Goal: Task Accomplishment & Management: Manage account settings

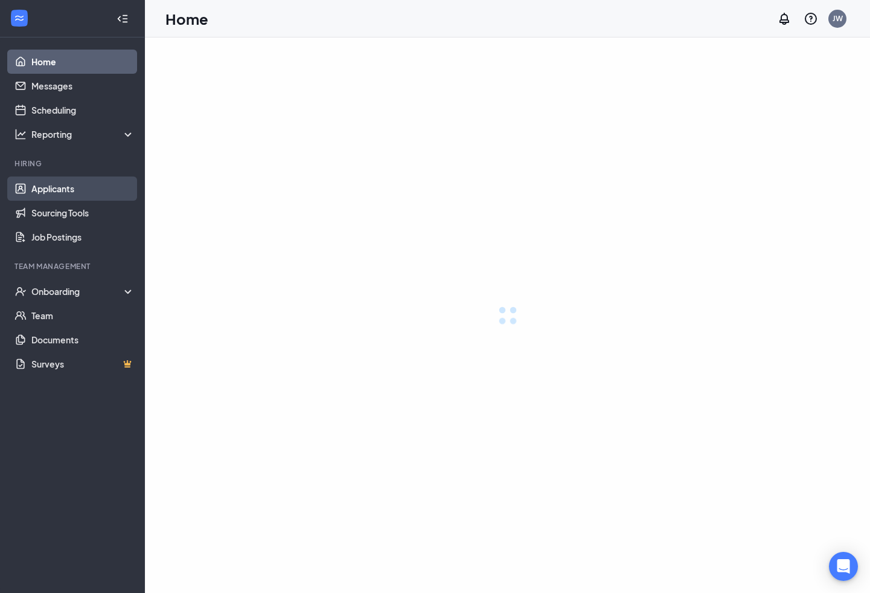
click at [62, 191] on link "Applicants" at bounding box center [82, 188] width 103 height 24
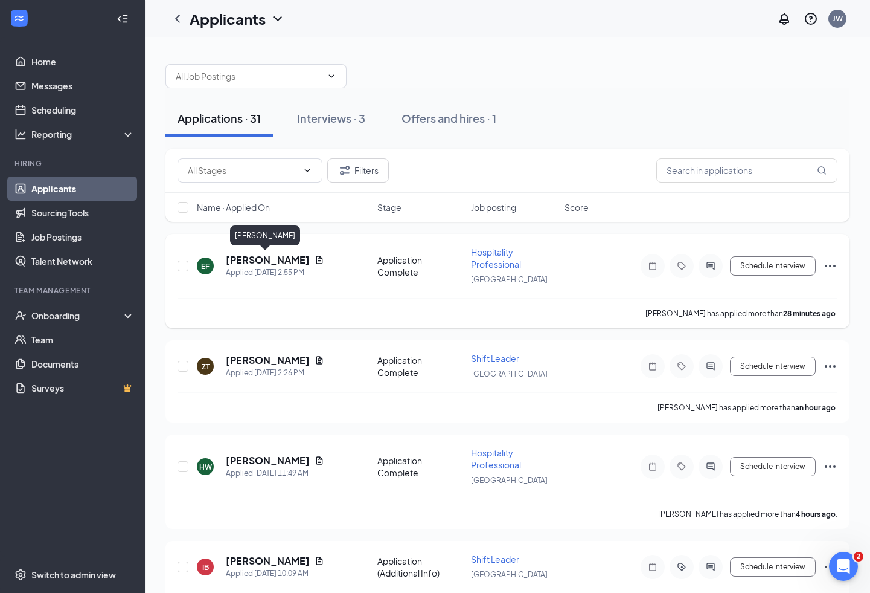
click at [270, 252] on div "EF Ewan Fefelov Applied Today 2:55 PM Application Complete Hospitality Professi…" at bounding box center [508, 272] width 660 height 52
click at [273, 257] on h5 "[PERSON_NAME]" at bounding box center [268, 259] width 84 height 13
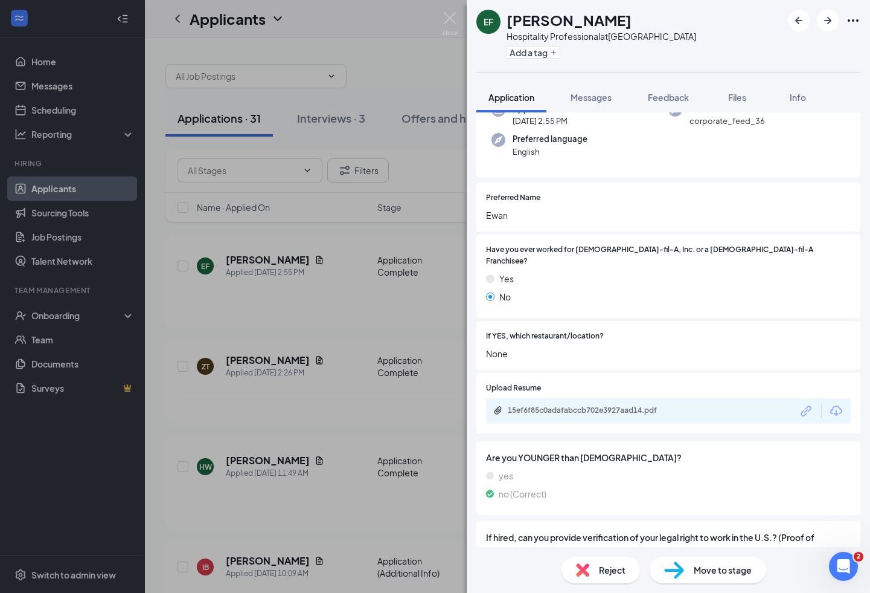
scroll to position [149, 0]
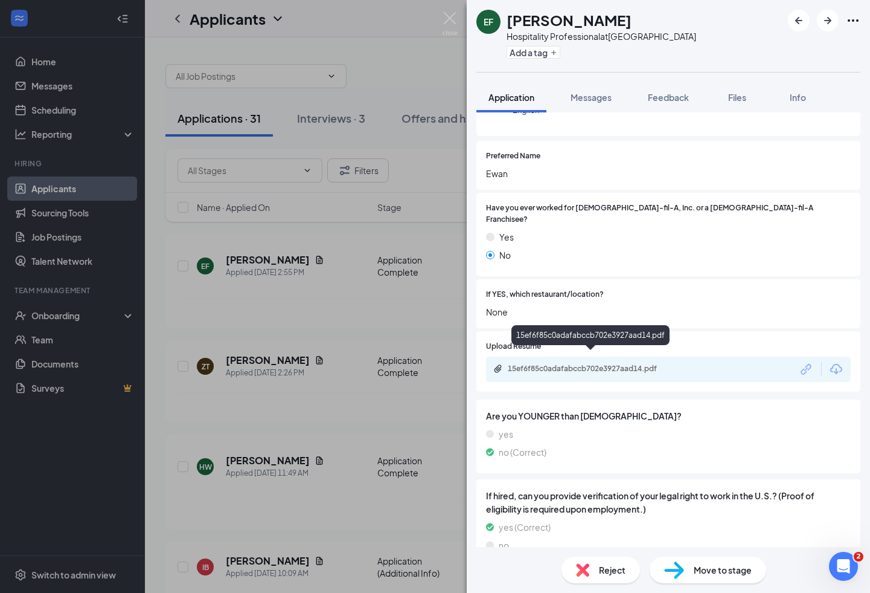
click at [611, 364] on div "15ef6f85c0adafabccb702e3927aad14.pdf" at bounding box center [592, 369] width 169 height 10
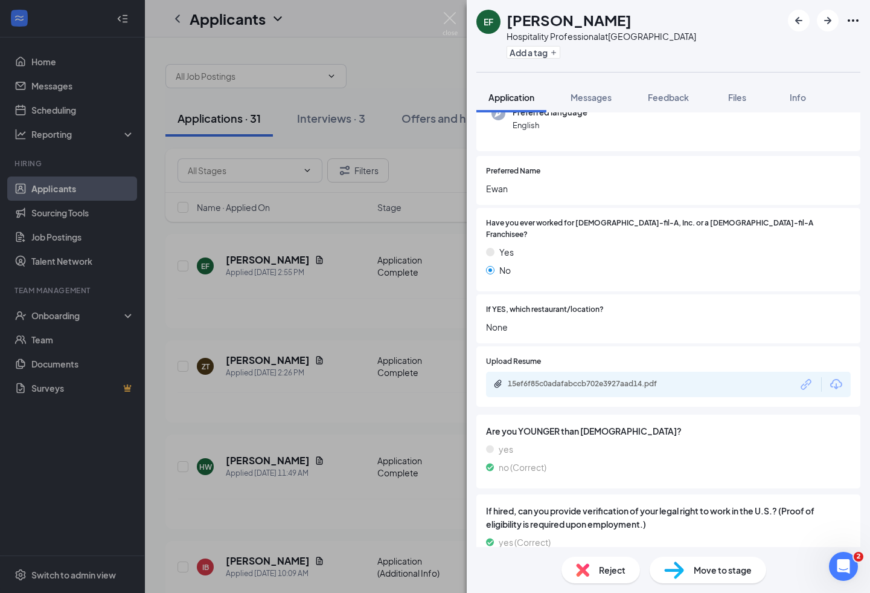
scroll to position [0, 0]
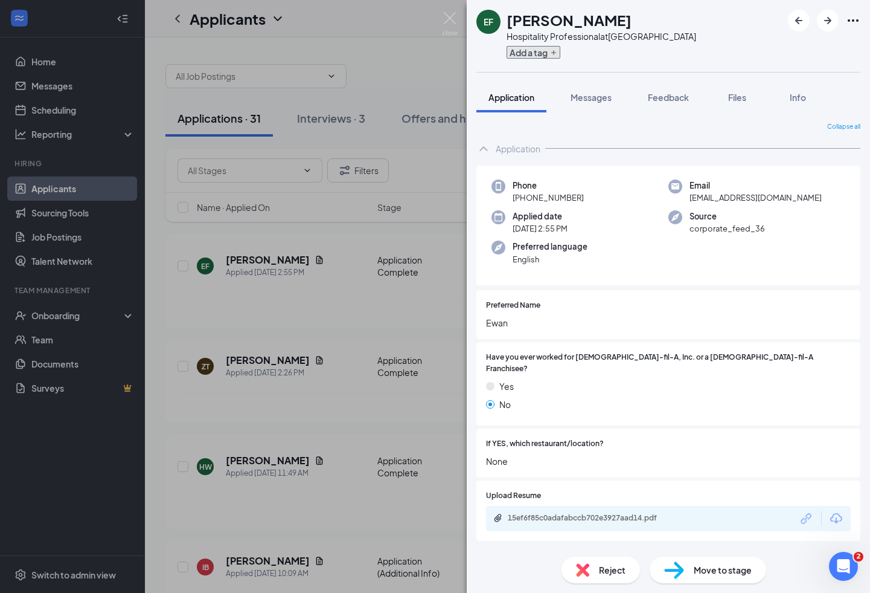
click at [544, 56] on button "Add a tag" at bounding box center [534, 52] width 54 height 13
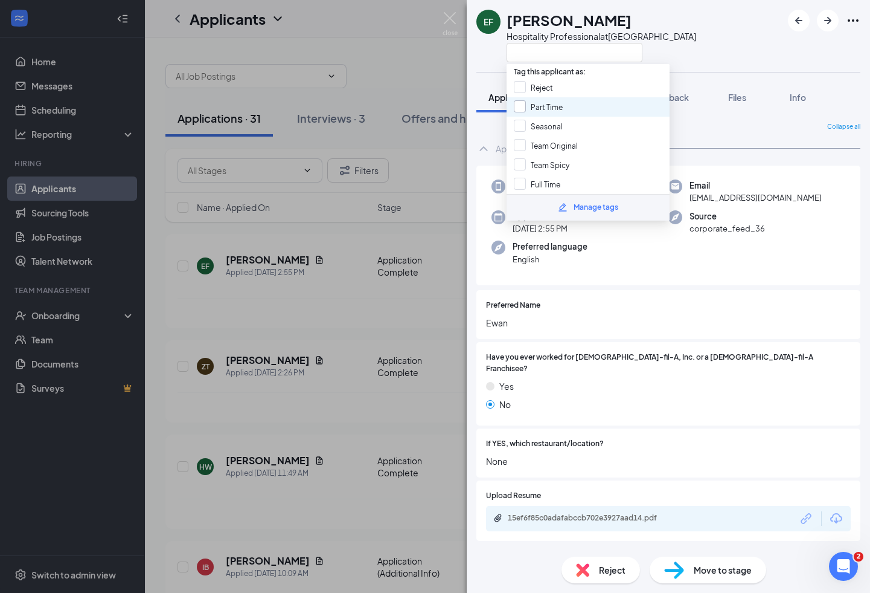
click at [559, 107] on input "Part Time" at bounding box center [538, 106] width 49 height 13
checkbox input "true"
click at [562, 146] on input "Team Original" at bounding box center [546, 145] width 64 height 13
checkbox input "true"
click at [717, 67] on div "EF Ewan Fefelov Hospitality Professional at Sherwood Plaza" at bounding box center [668, 36] width 403 height 72
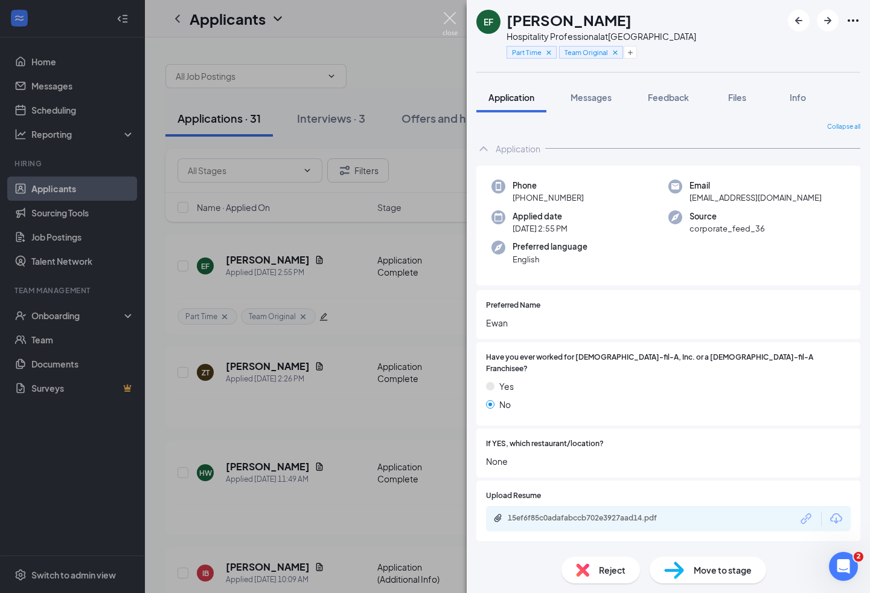
click at [450, 17] on img at bounding box center [450, 24] width 15 height 24
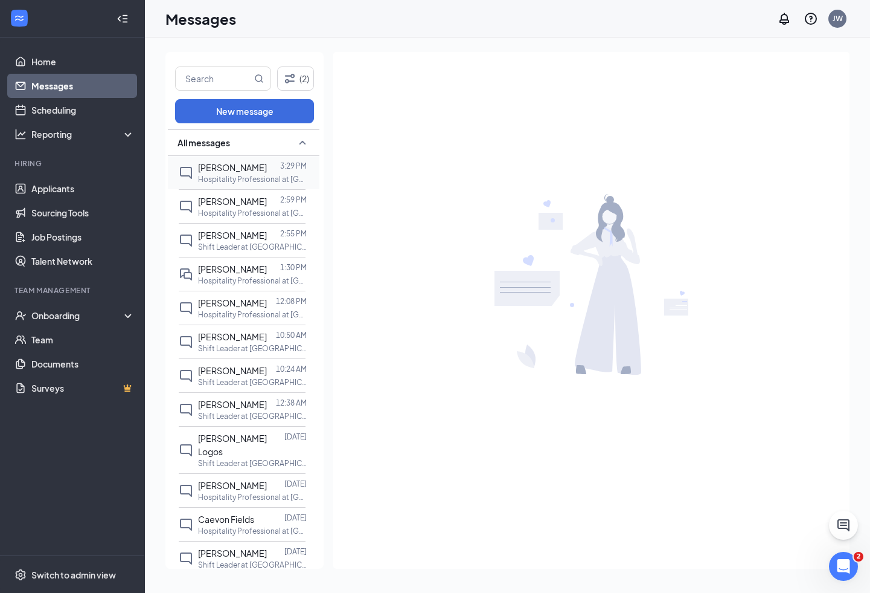
click at [254, 177] on p "Hospitality Professional at [GEOGRAPHIC_DATA]" at bounding box center [252, 179] width 109 height 10
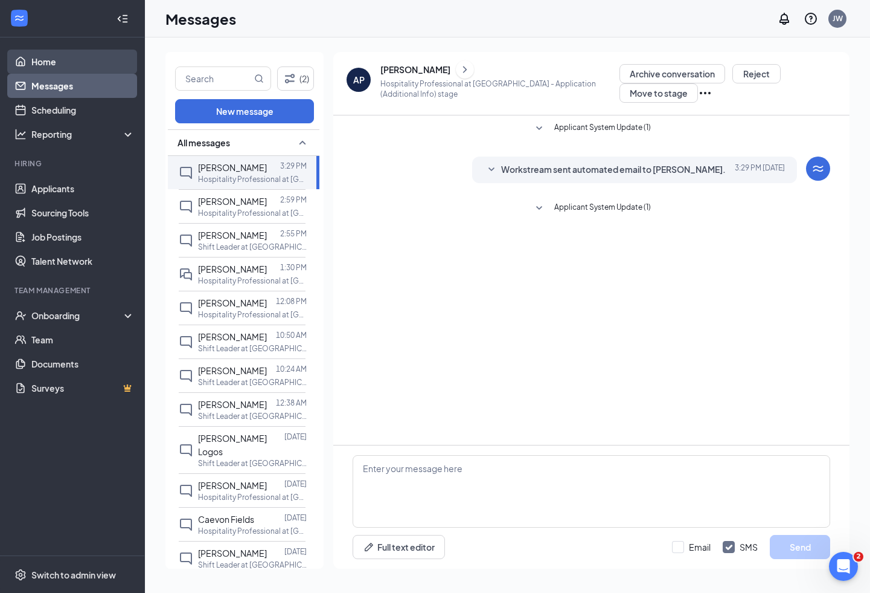
click at [56, 53] on link "Home" at bounding box center [82, 62] width 103 height 24
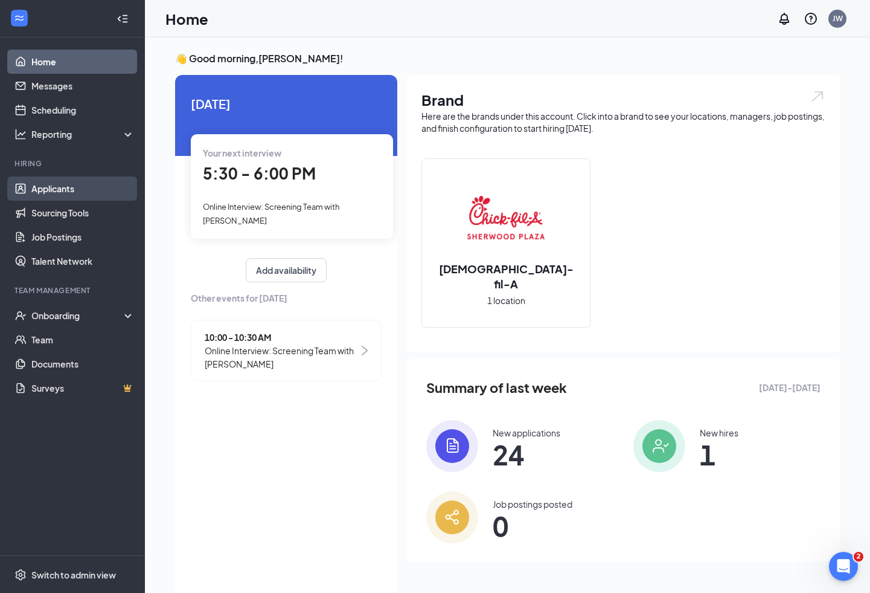
click at [62, 190] on link "Applicants" at bounding box center [82, 188] width 103 height 24
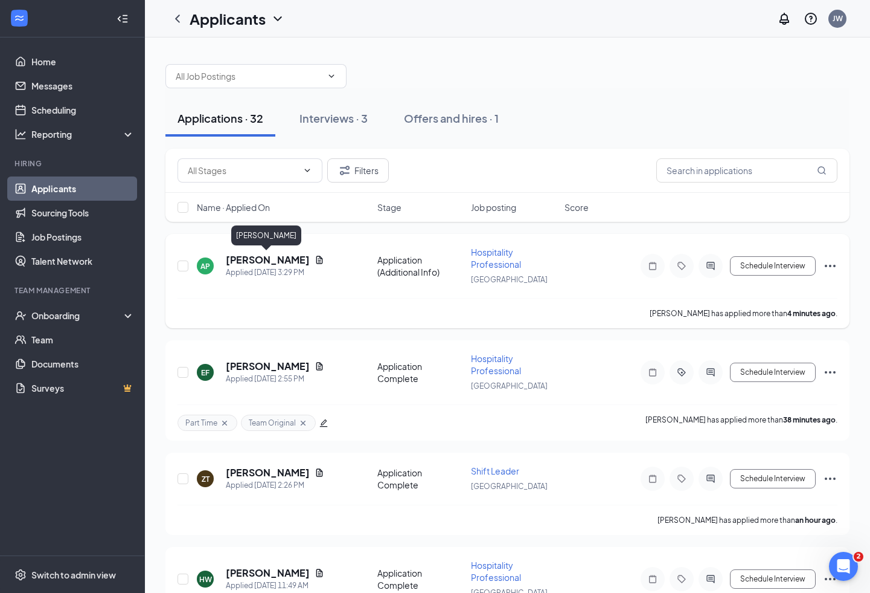
click at [258, 260] on h5 "[PERSON_NAME]" at bounding box center [268, 259] width 84 height 13
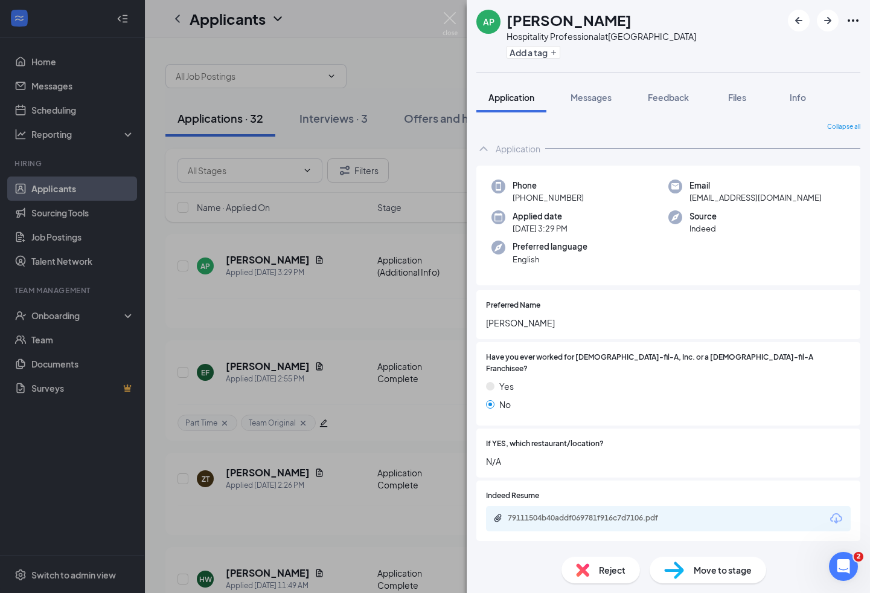
scroll to position [184, 0]
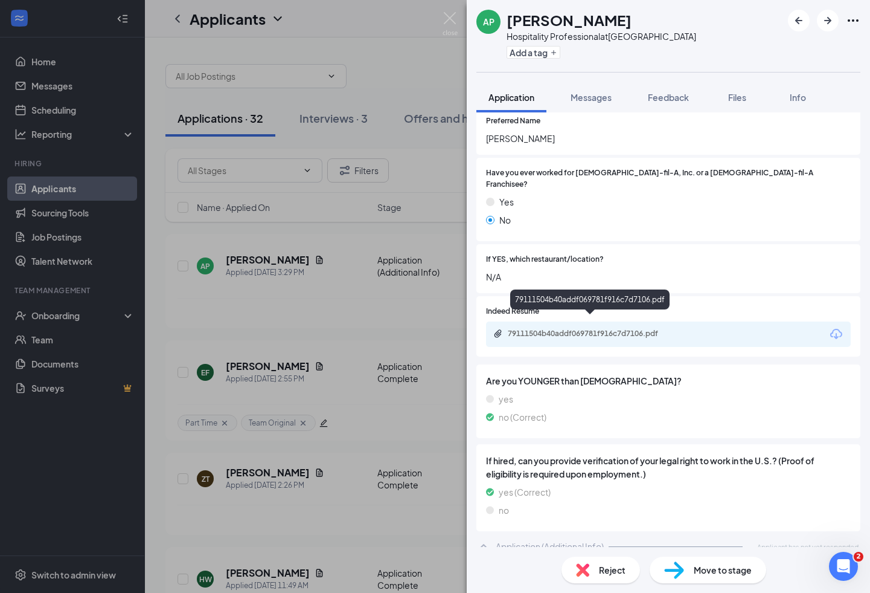
click at [627, 329] on div "79111504b40addf069781f916c7d7106.pdf" at bounding box center [592, 334] width 169 height 10
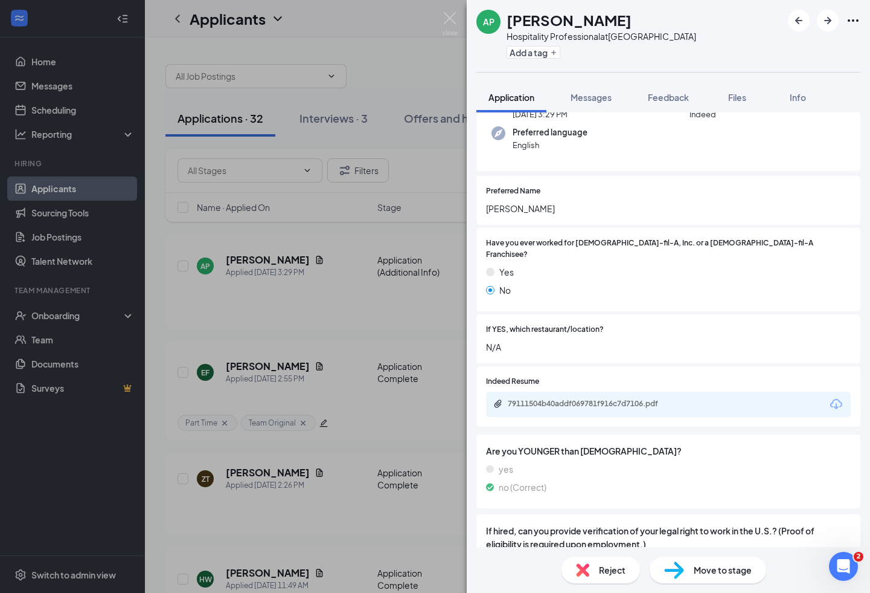
scroll to position [0, 0]
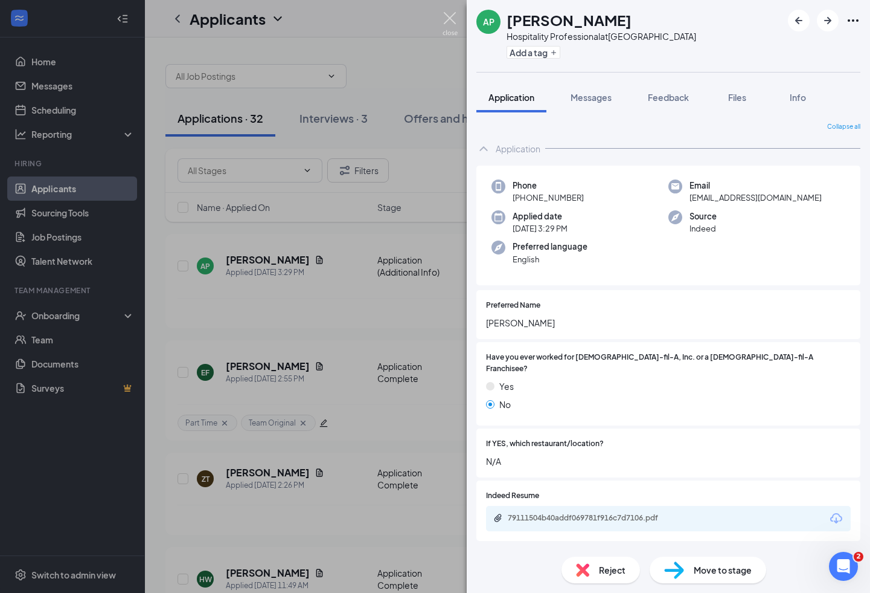
click at [451, 12] on img at bounding box center [450, 24] width 15 height 24
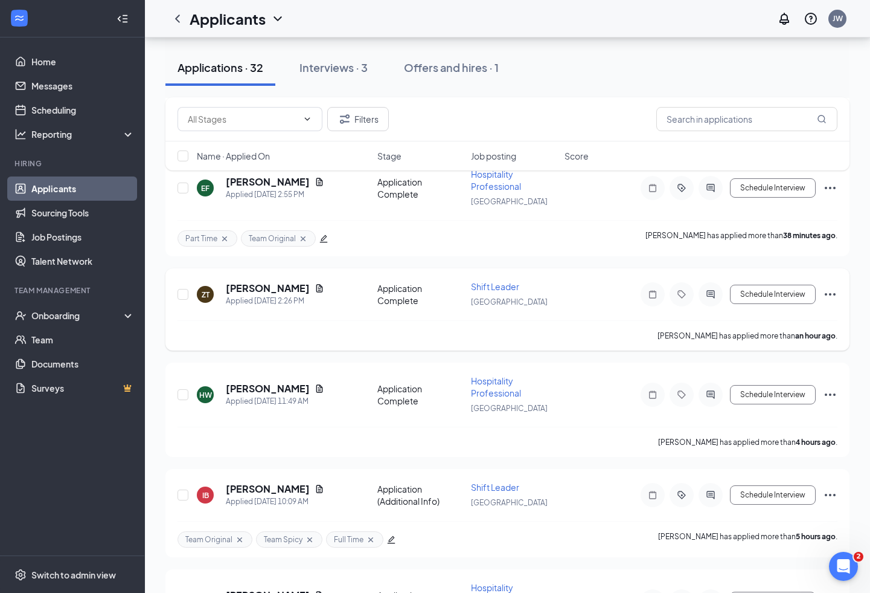
scroll to position [185, 0]
click at [275, 286] on h5 "[PERSON_NAME]" at bounding box center [268, 286] width 84 height 13
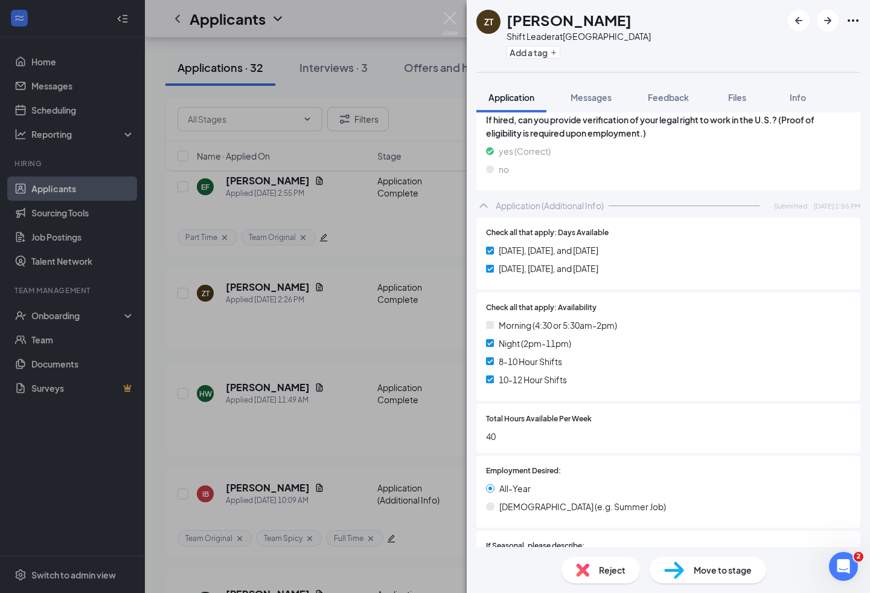
scroll to position [420, 0]
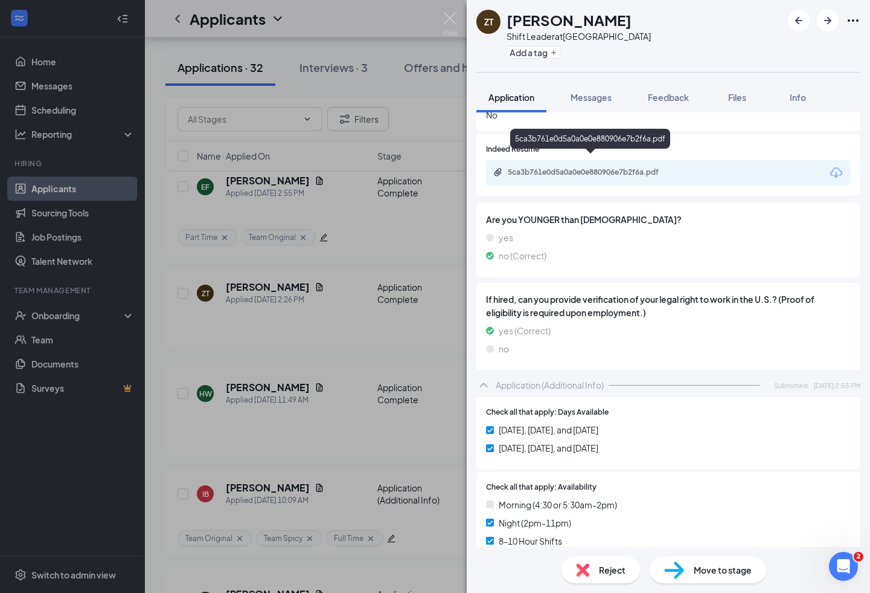
click at [598, 167] on div "5ca3b761e0d5a0a0e0e880906e7b2f6a.pdf" at bounding box center [591, 172] width 196 height 11
click at [543, 52] on button "Add a tag" at bounding box center [534, 52] width 54 height 13
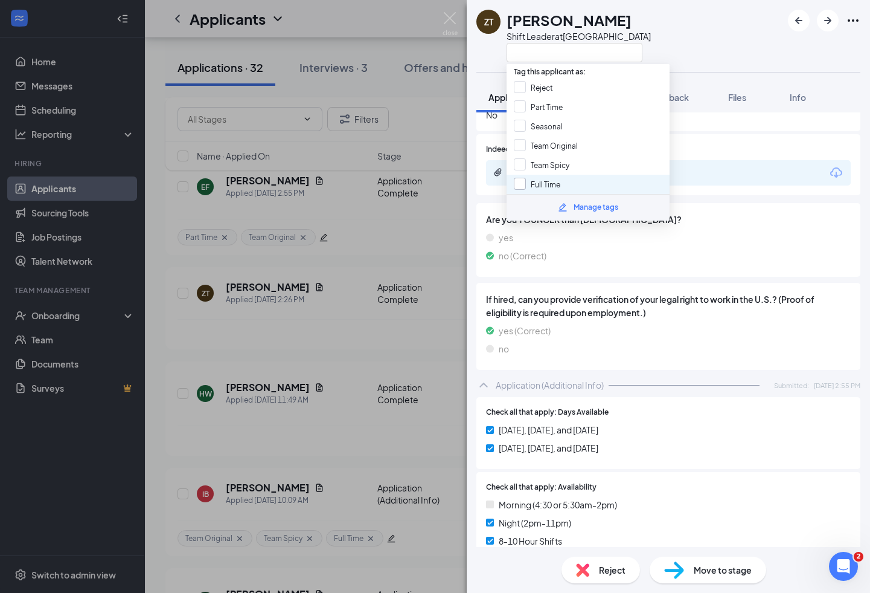
click at [559, 179] on input "Full Time" at bounding box center [537, 184] width 47 height 13
checkbox input "true"
click at [559, 164] on input "Team Spicy" at bounding box center [542, 164] width 56 height 13
checkbox input "true"
click at [559, 146] on input "Team Original" at bounding box center [546, 145] width 64 height 13
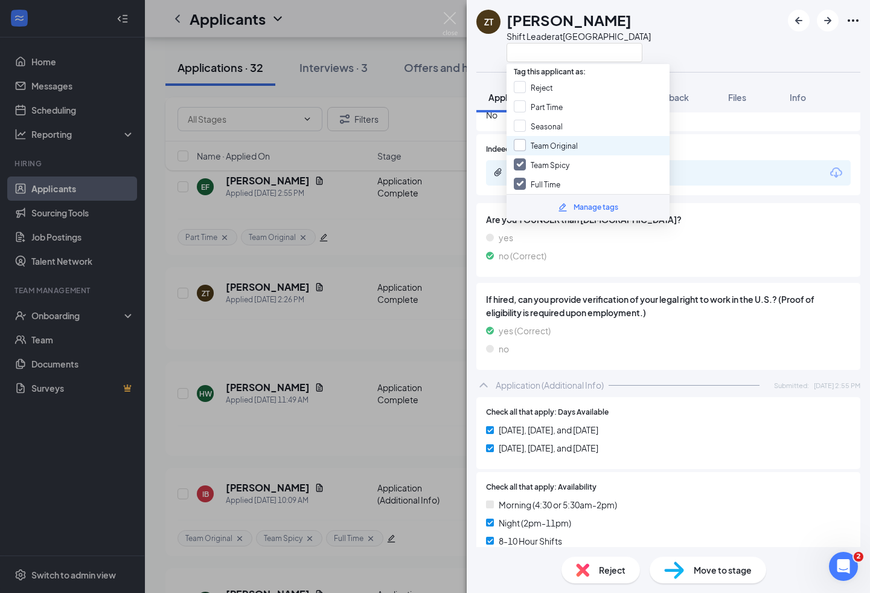
checkbox input "true"
click at [685, 51] on div "ZT [PERSON_NAME] Shift Leader at [GEOGRAPHIC_DATA]" at bounding box center [668, 36] width 403 height 72
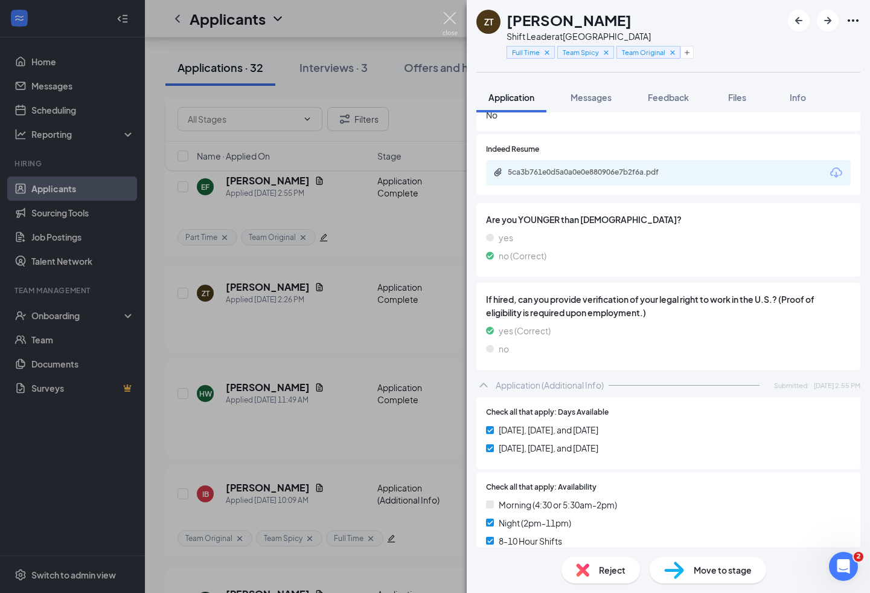
click at [449, 19] on img at bounding box center [450, 24] width 15 height 24
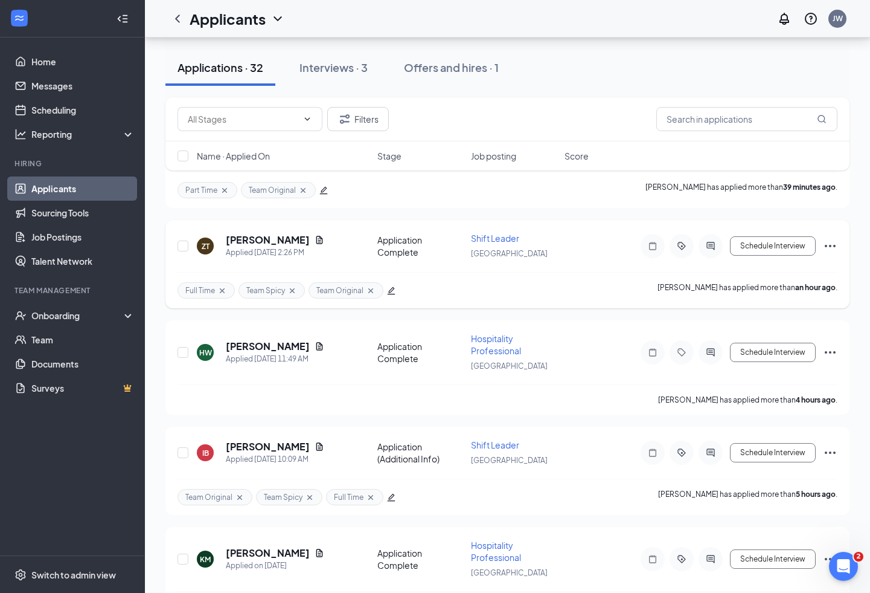
scroll to position [262, 0]
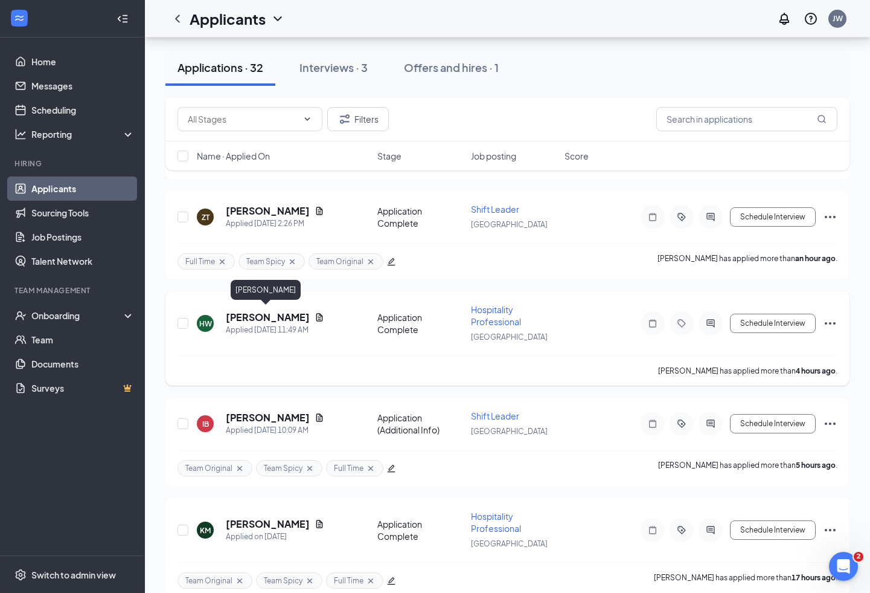
click at [271, 313] on h5 "[PERSON_NAME]" at bounding box center [268, 316] width 84 height 13
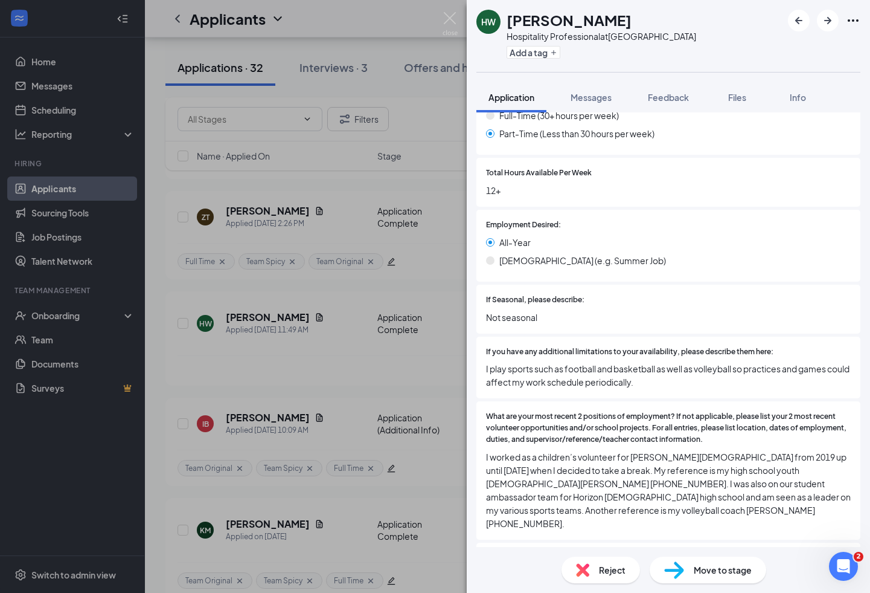
scroll to position [782, 0]
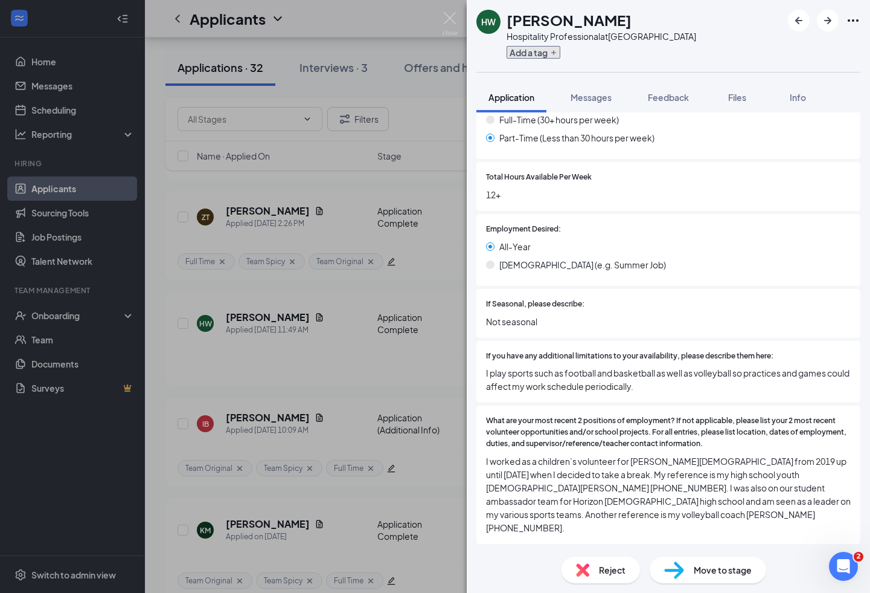
click at [529, 53] on button "Add a tag" at bounding box center [534, 52] width 54 height 13
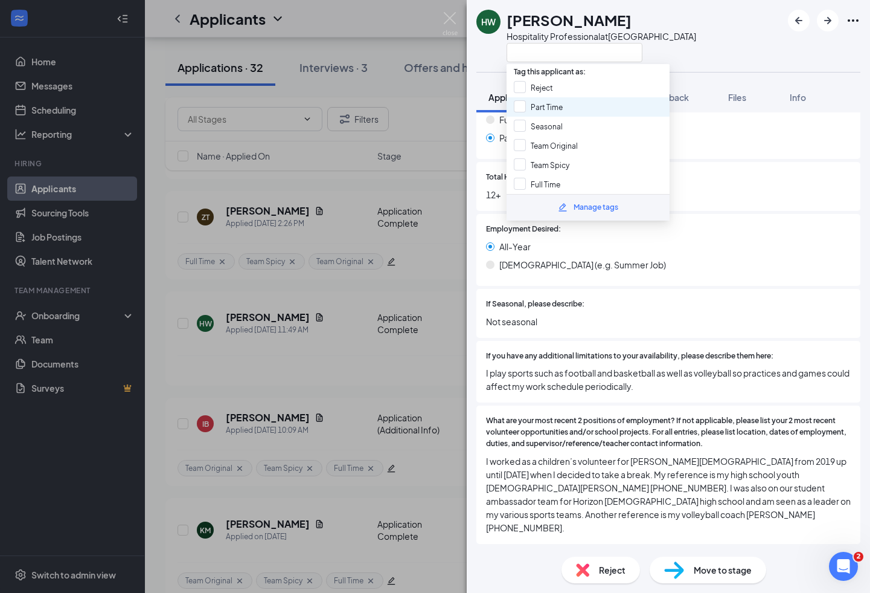
click at [571, 101] on div "Part Time" at bounding box center [588, 106] width 163 height 19
checkbox input "true"
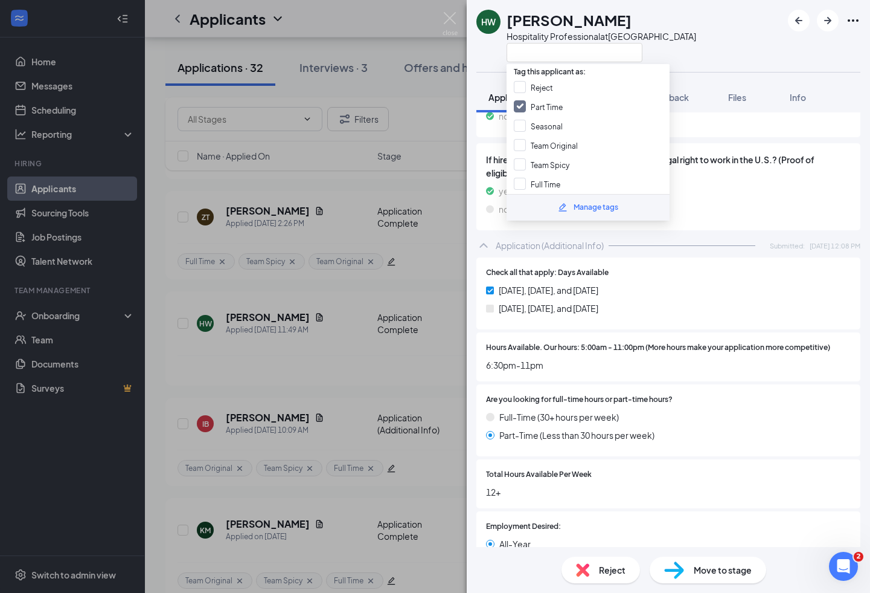
scroll to position [489, 0]
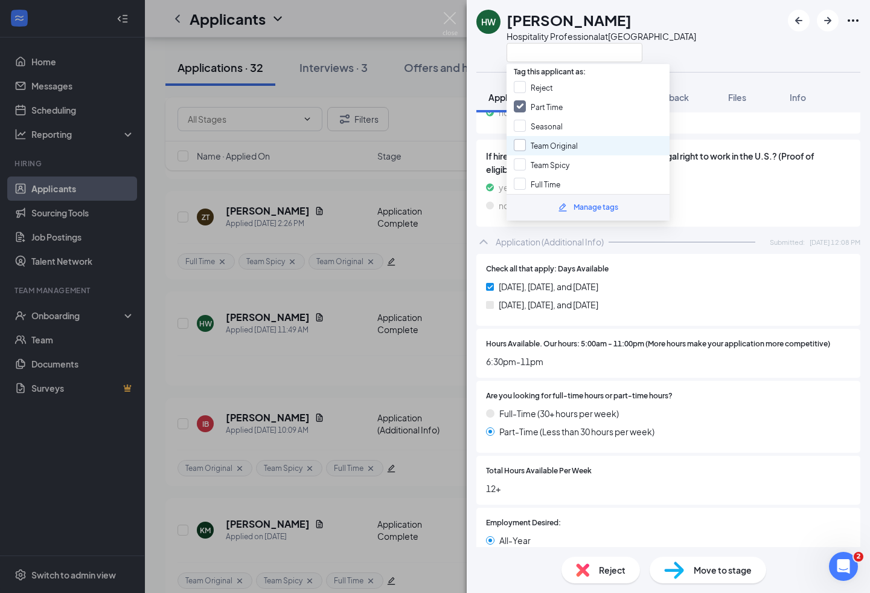
click at [562, 141] on input "Team Original" at bounding box center [546, 145] width 64 height 13
checkbox input "true"
click at [731, 63] on div "[PERSON_NAME] [PERSON_NAME] Hospitality Professional at [GEOGRAPHIC_DATA]" at bounding box center [668, 36] width 403 height 72
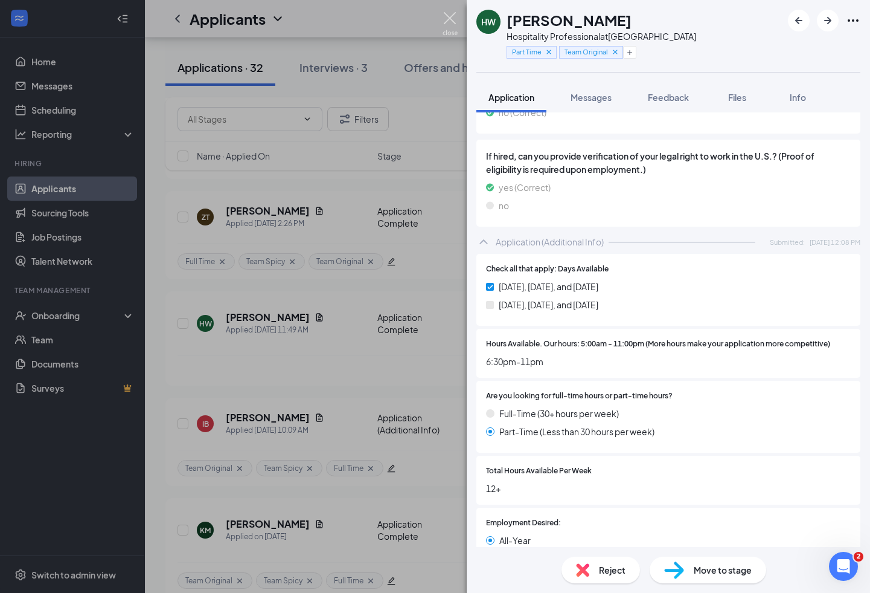
click at [452, 19] on img at bounding box center [450, 24] width 15 height 24
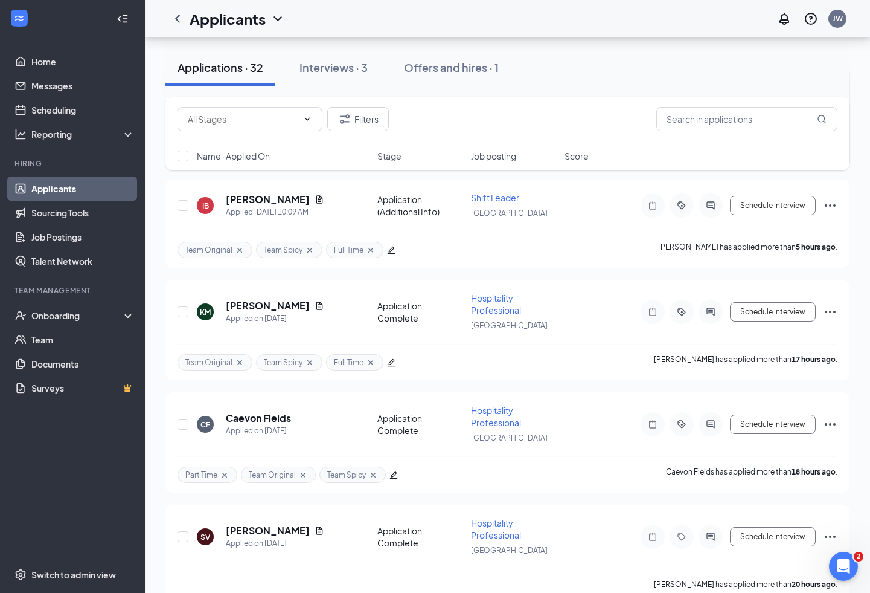
scroll to position [482, 0]
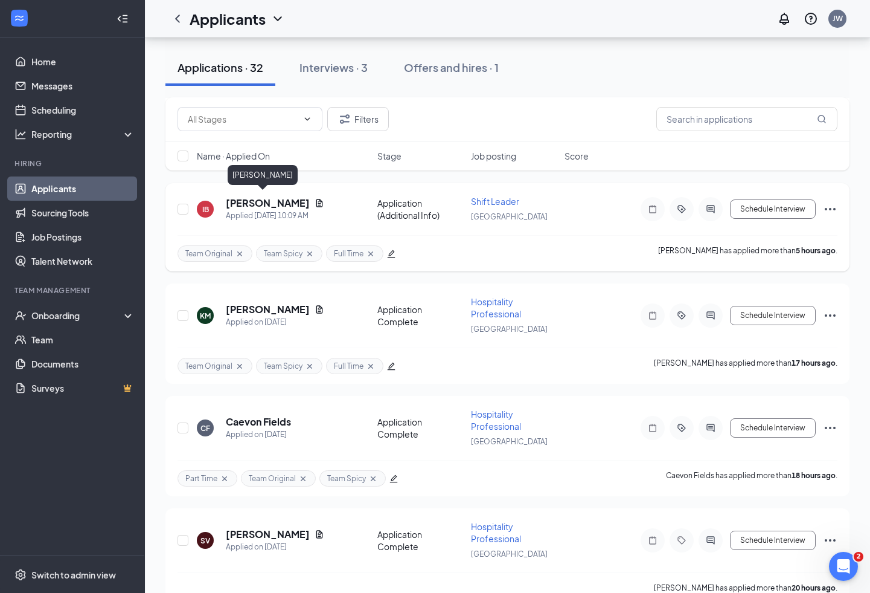
click at [251, 198] on h5 "[PERSON_NAME]" at bounding box center [268, 202] width 84 height 13
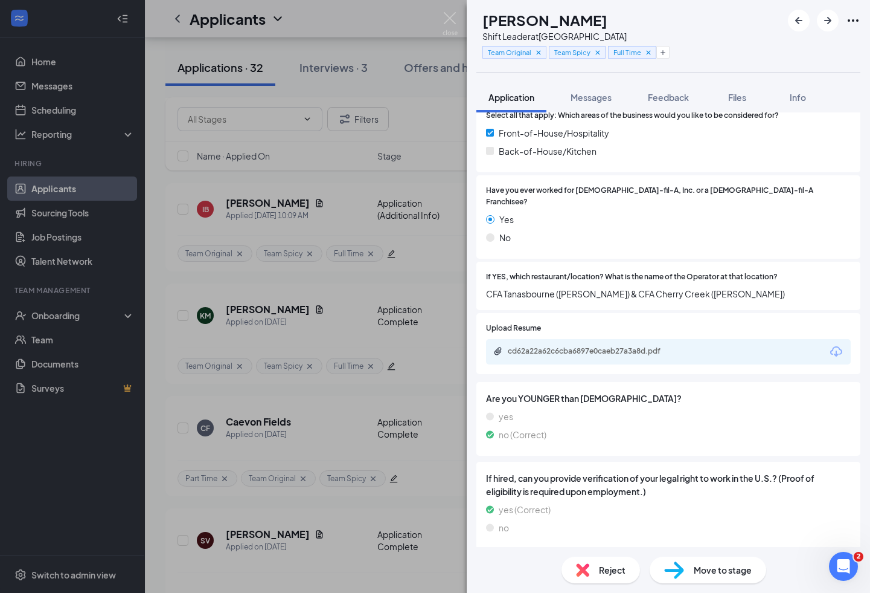
scroll to position [259, 0]
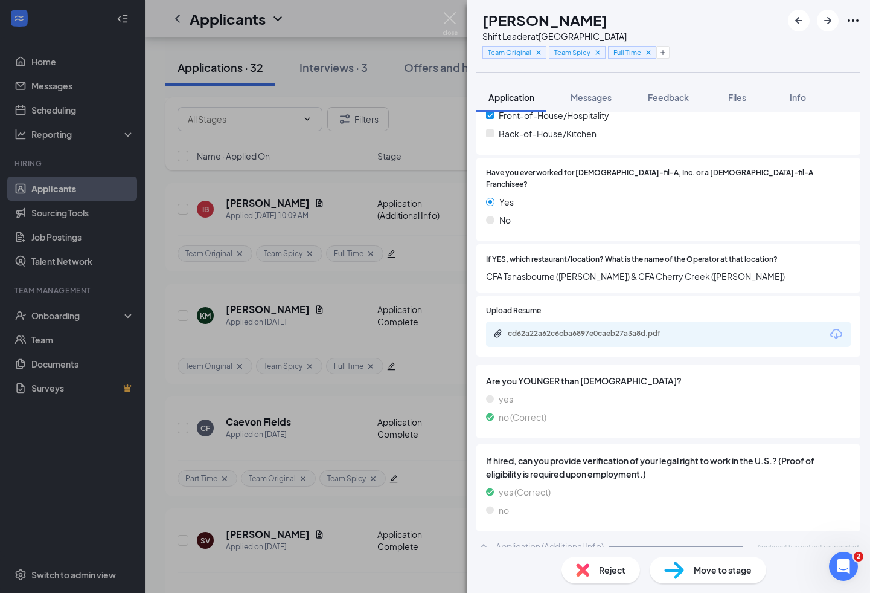
click at [727, 568] on span "Move to stage" at bounding box center [723, 569] width 58 height 13
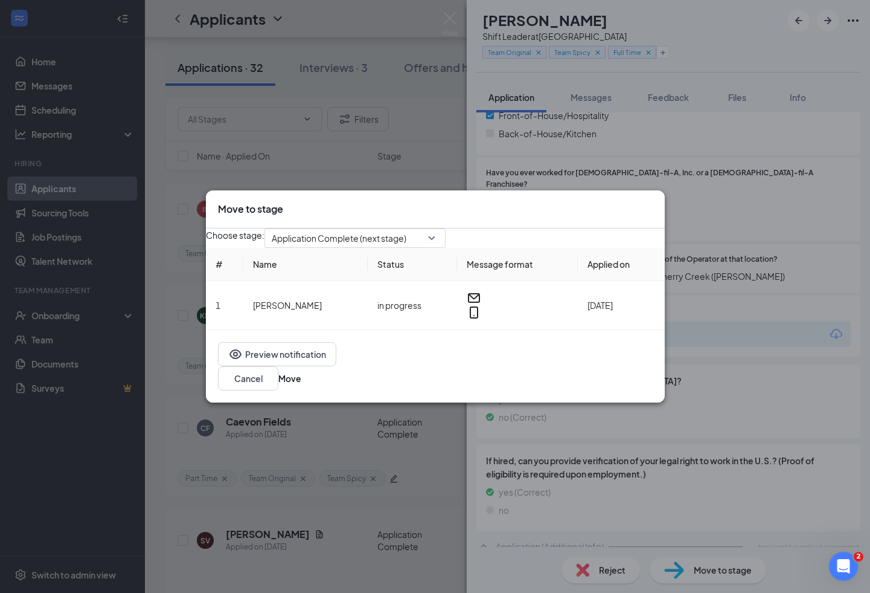
scroll to position [254, 0]
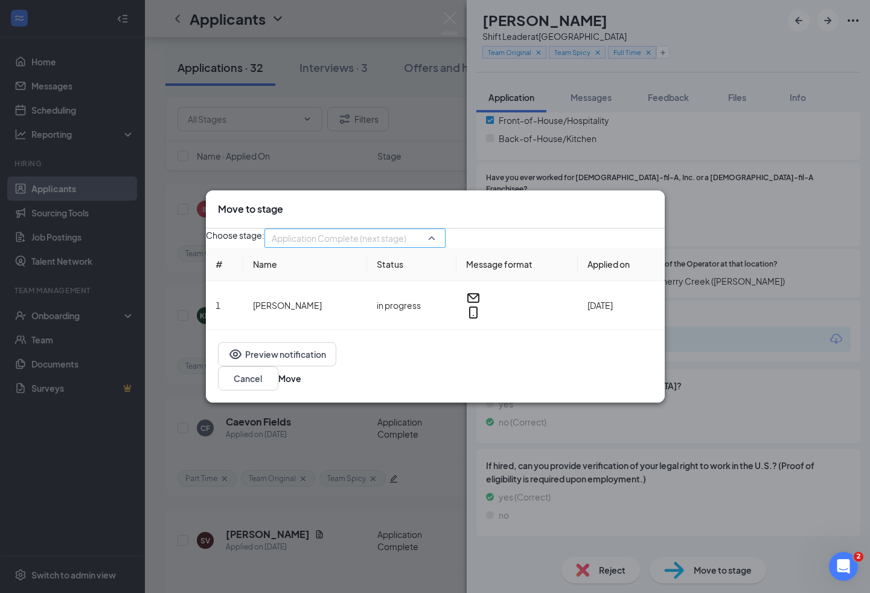
click at [413, 248] on div "Application Complete (next stage) 4060140 4060141 Application Application (Addi…" at bounding box center [355, 237] width 181 height 19
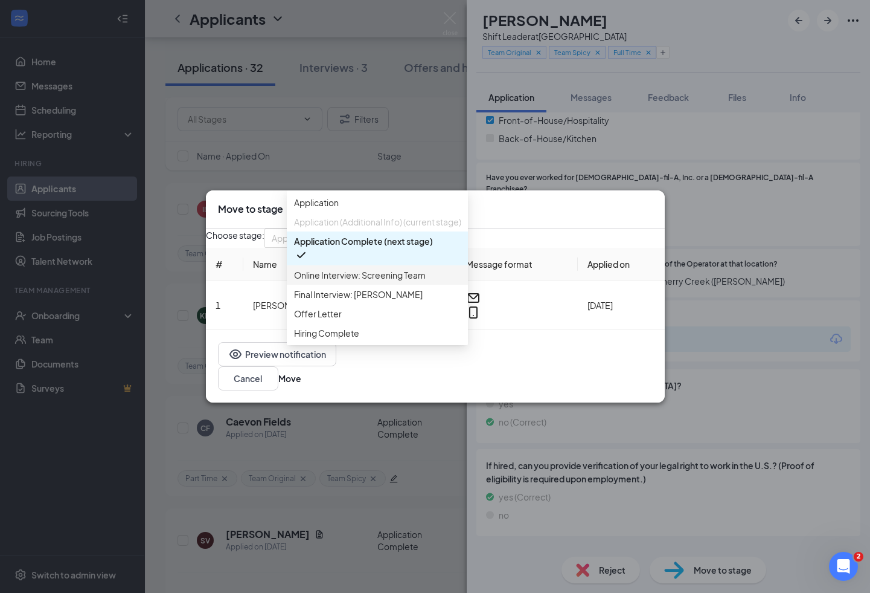
click at [410, 281] on span "Online Interview: Screening Team" at bounding box center [360, 274] width 132 height 13
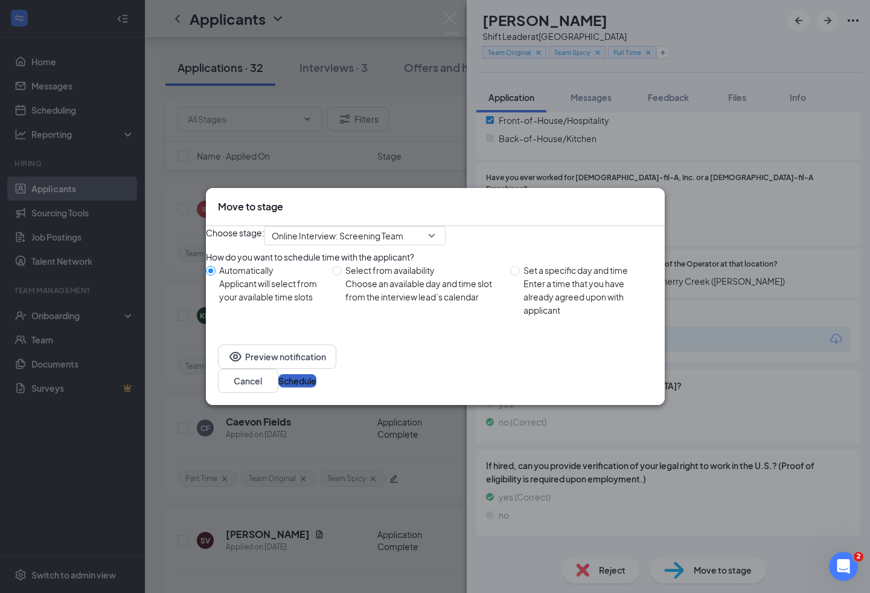
click at [316, 384] on button "Schedule" at bounding box center [297, 380] width 38 height 13
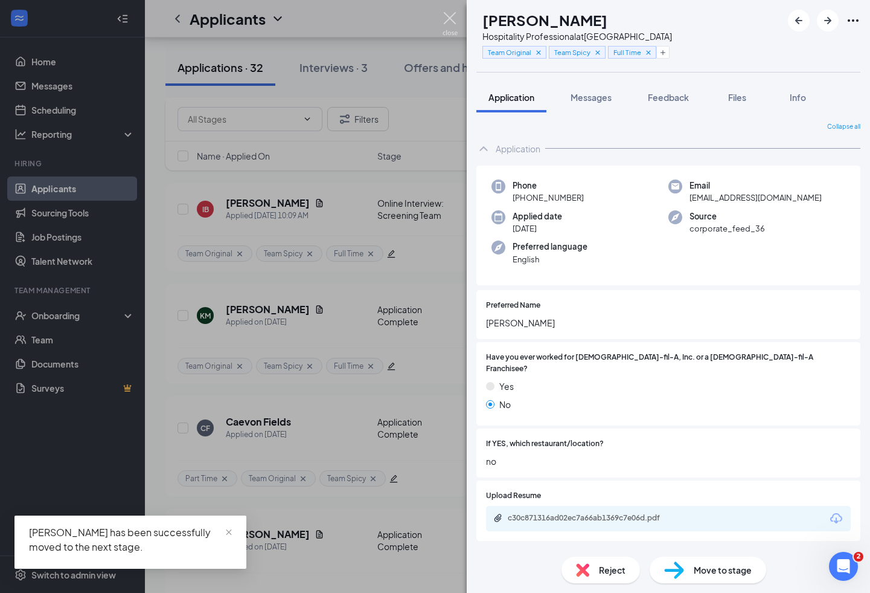
click at [452, 22] on img at bounding box center [450, 24] width 15 height 24
